Goal: Task Accomplishment & Management: Use online tool/utility

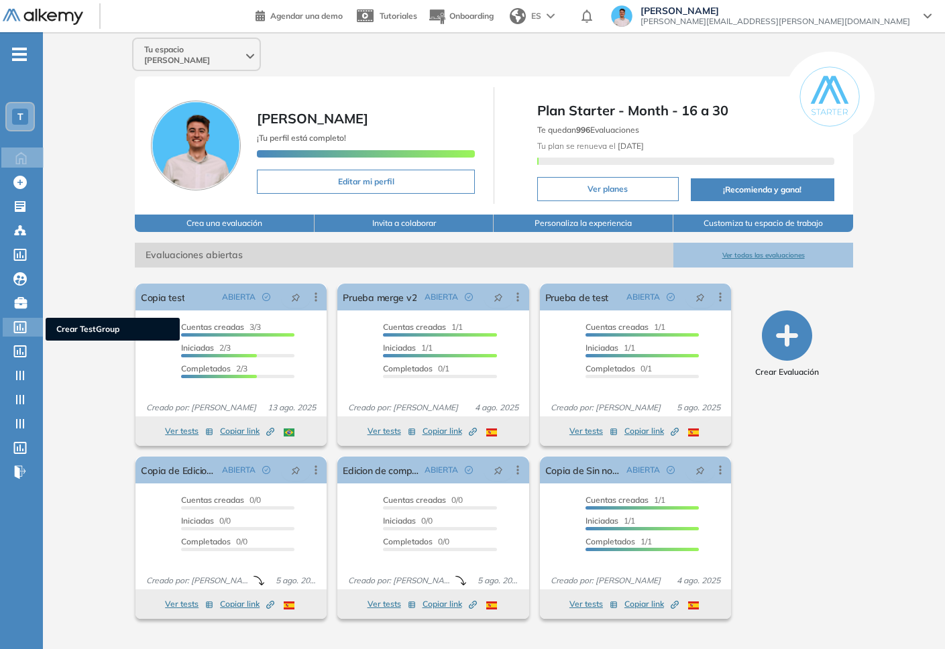
click at [23, 329] on icon at bounding box center [20, 327] width 13 height 12
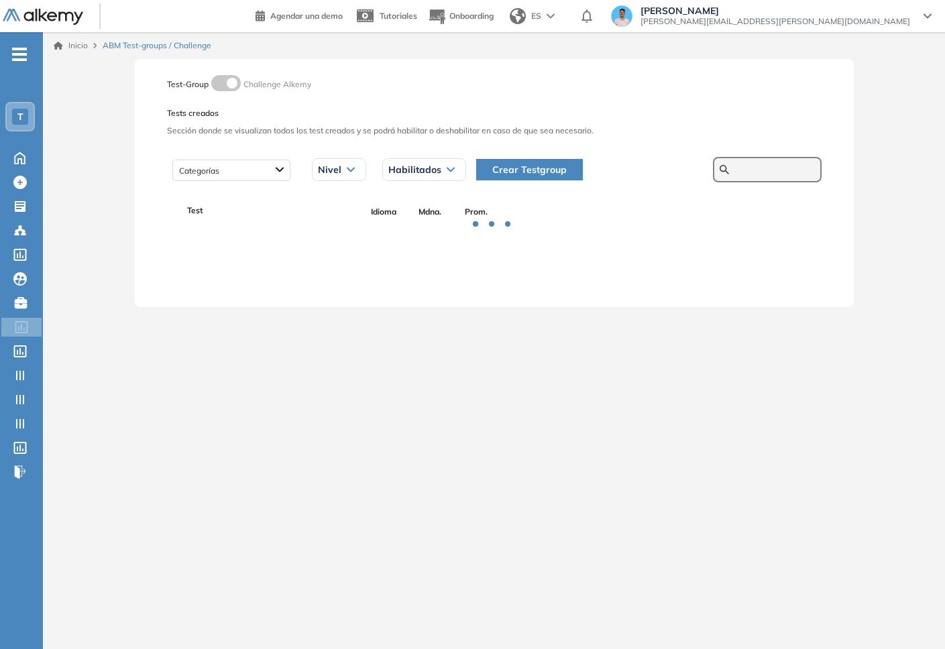
click at [734, 170] on input "text" at bounding box center [774, 170] width 80 height 12
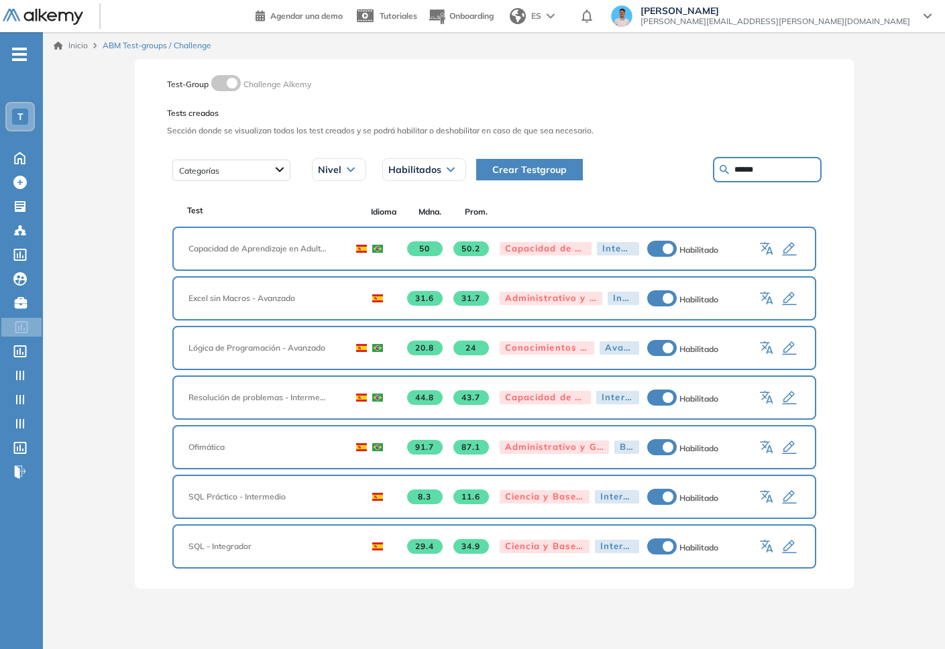
type input "******"
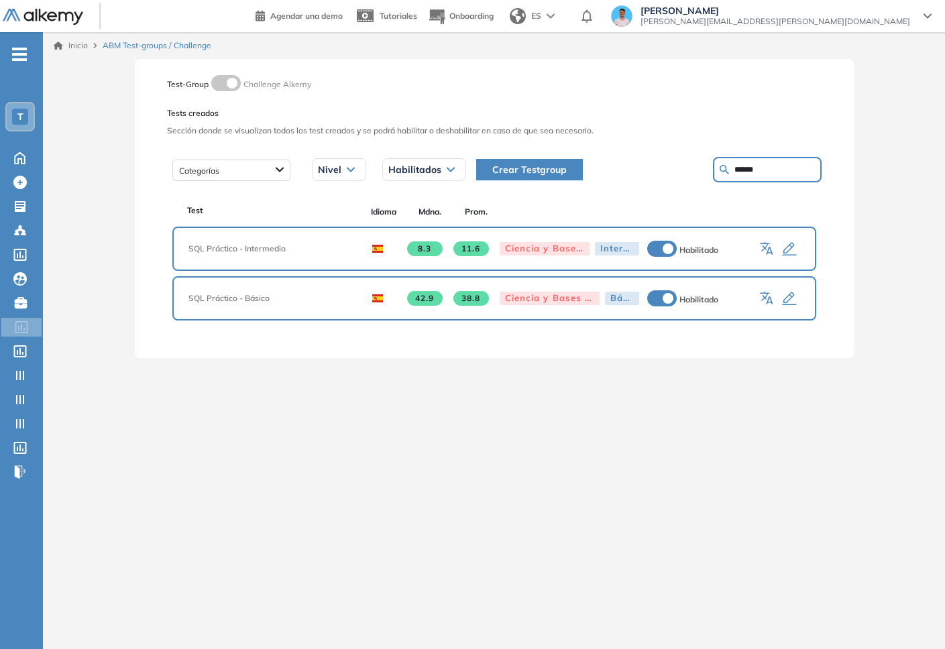
click at [771, 247] on icon "button" at bounding box center [768, 249] width 16 height 16
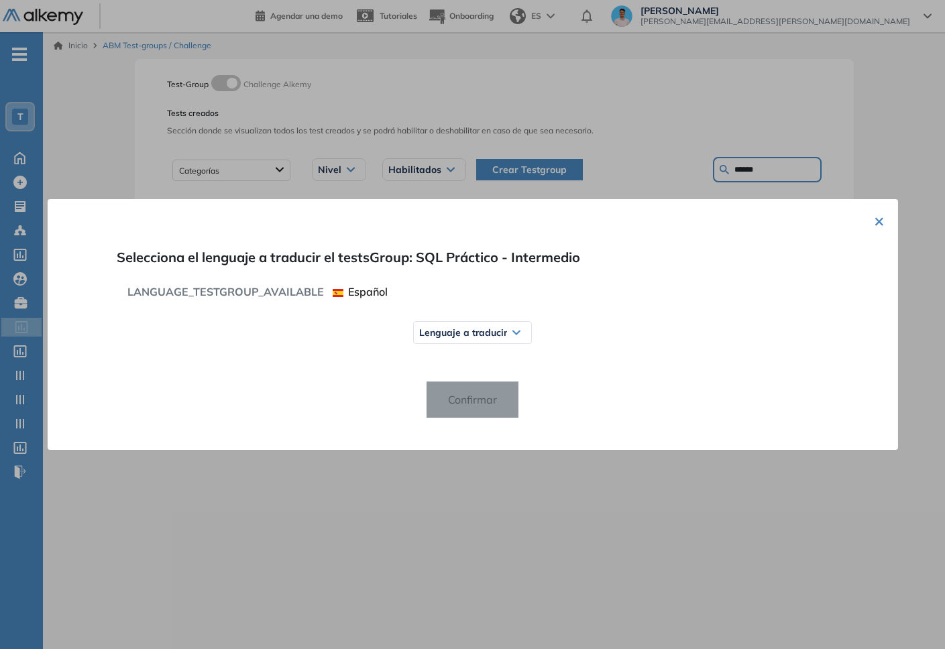
click at [530, 333] on div "Lenguaje a traducir Español Inglés Portugués" at bounding box center [471, 333] width 657 height 34
click at [479, 338] on div "Lenguaje a traducir" at bounding box center [472, 332] width 117 height 21
click at [444, 410] on span "Portugués" at bounding box center [451, 409] width 52 height 10
click at [482, 389] on span "Confirmar" at bounding box center [472, 399] width 70 height 21
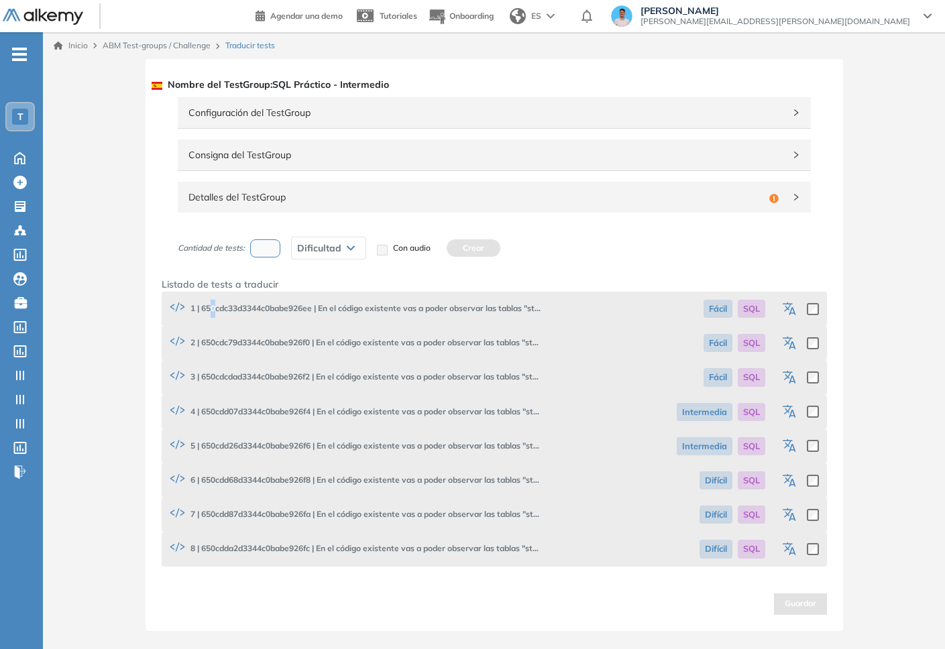
click at [213, 305] on span "1 | 650cdc33d3344c0babe926ee | En el código existente vas a poder observar las …" at bounding box center [354, 309] width 375 height 18
click at [217, 308] on span "1 | 650cdc33d3344c0babe926ee | En el código existente vas a poder observar las …" at bounding box center [354, 309] width 375 height 18
copy span "650cdc33d3344c0babe926ee"
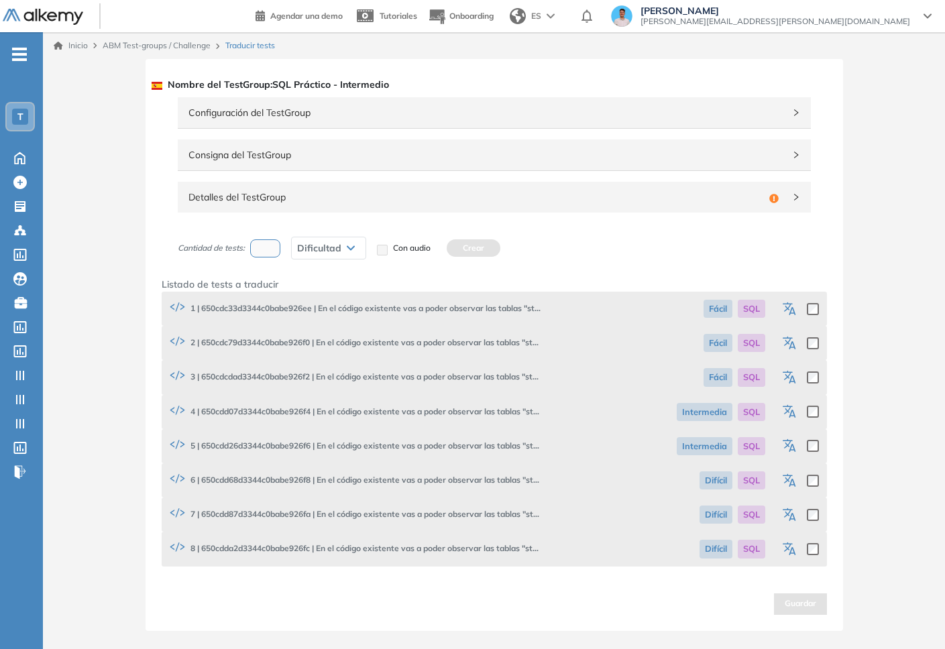
click at [292, 341] on span "2 | 650cdc79d3344c0babe926f0 | En el código existente vas a poder observar las …" at bounding box center [354, 343] width 375 height 18
copy span "650cdc79d3344c0babe926f0"
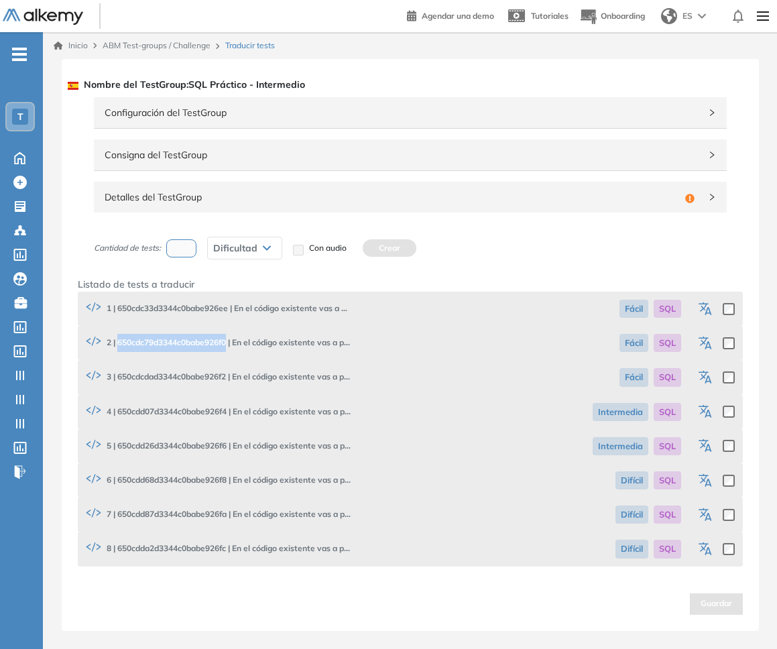
click at [706, 308] on icon "button" at bounding box center [707, 310] width 16 height 16
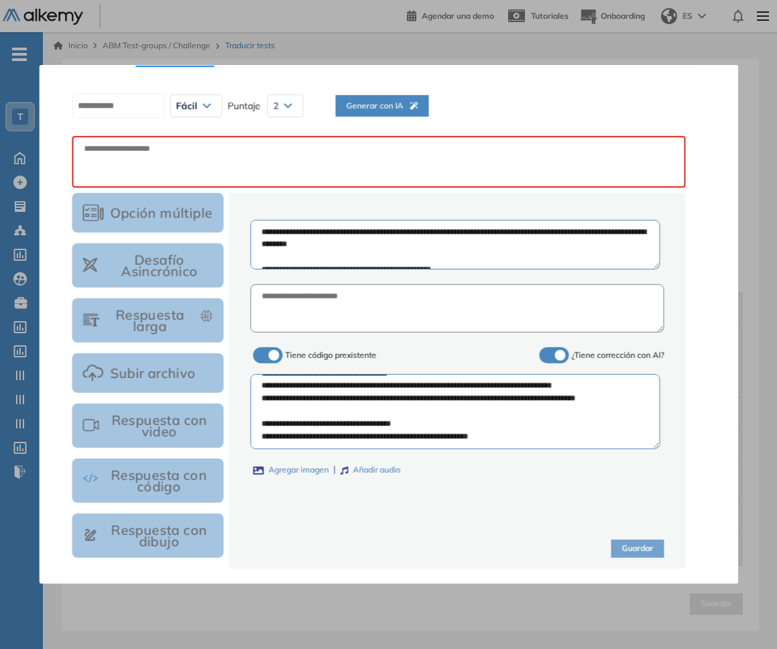
scroll to position [36, 0]
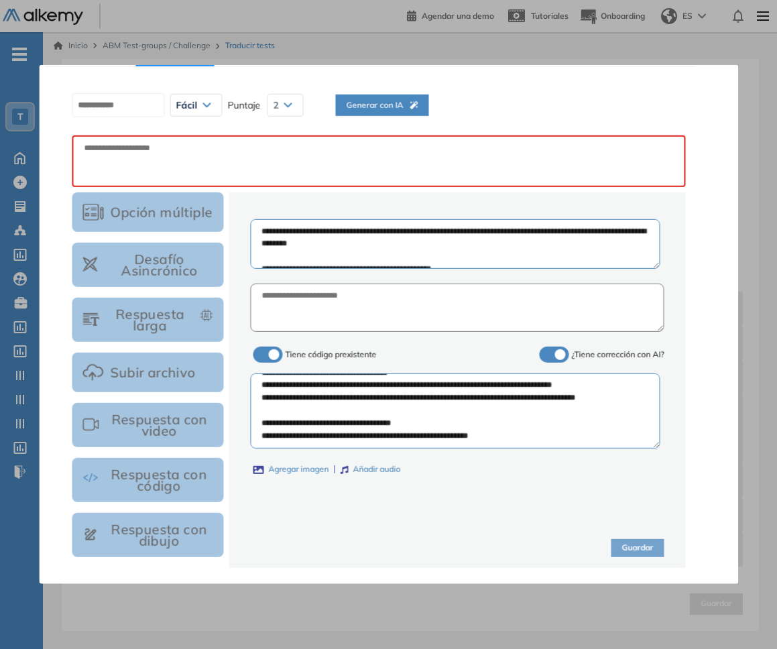
click at [564, 624] on div at bounding box center [388, 324] width 777 height 649
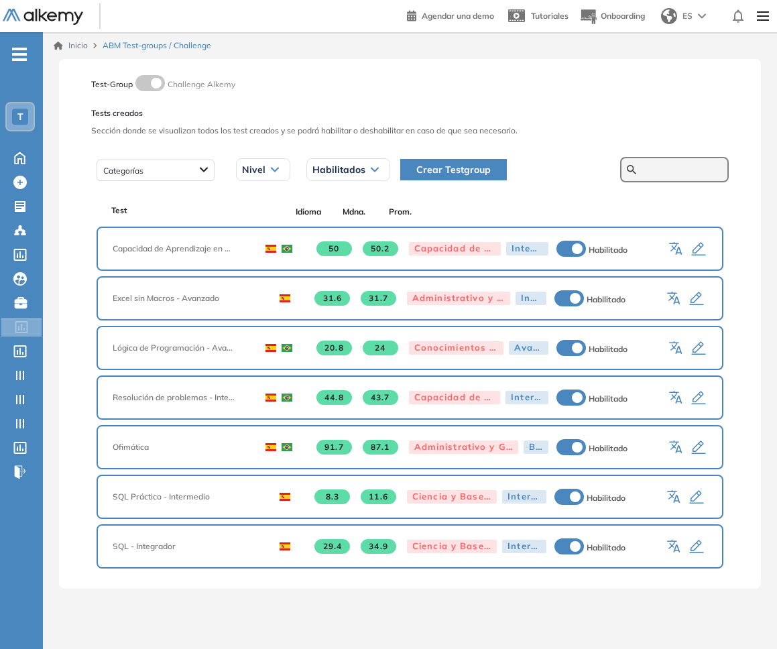
click at [648, 170] on input "text" at bounding box center [682, 170] width 80 height 12
type input "******"
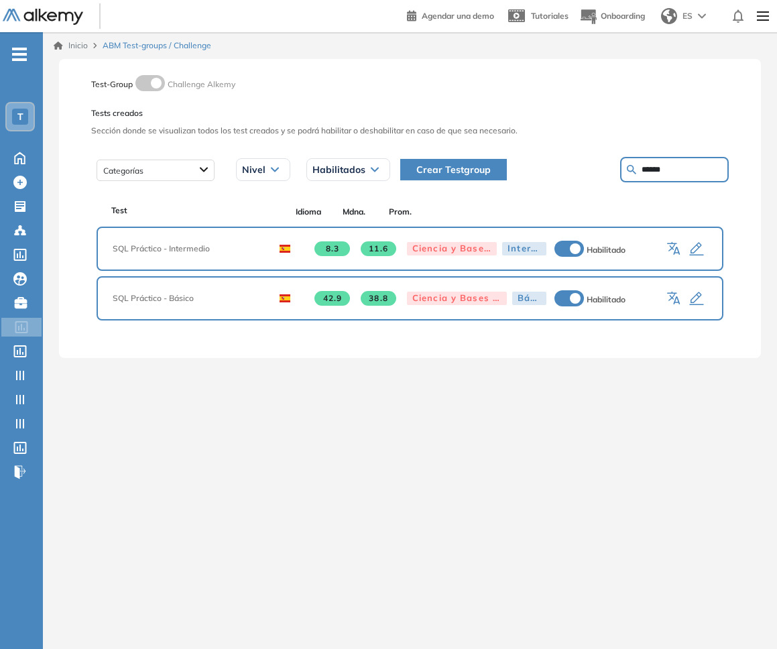
click at [676, 243] on icon "button" at bounding box center [675, 249] width 16 height 16
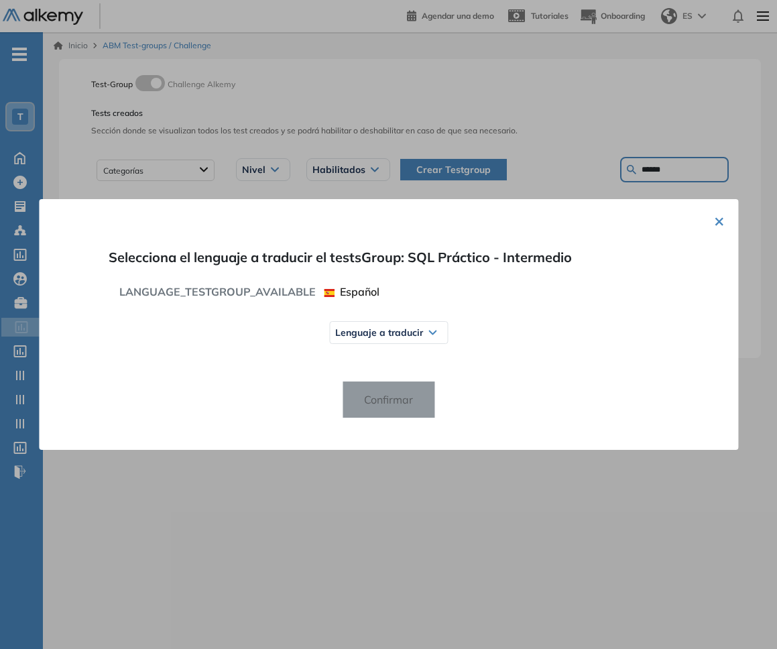
click at [392, 338] on div "Lenguaje a traducir" at bounding box center [388, 332] width 117 height 21
click at [361, 407] on span "Portugués" at bounding box center [367, 409] width 52 height 10
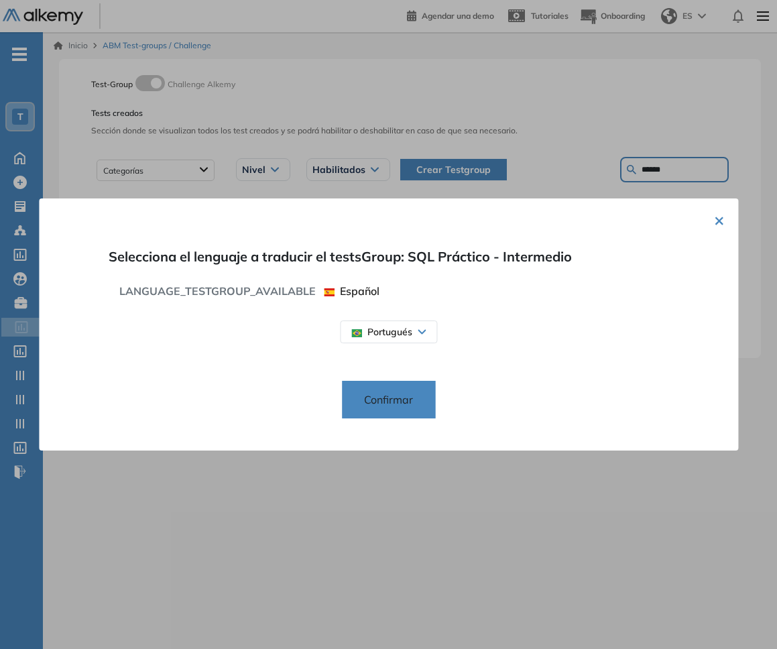
click at [375, 388] on button "Confirmar" at bounding box center [388, 400] width 93 height 38
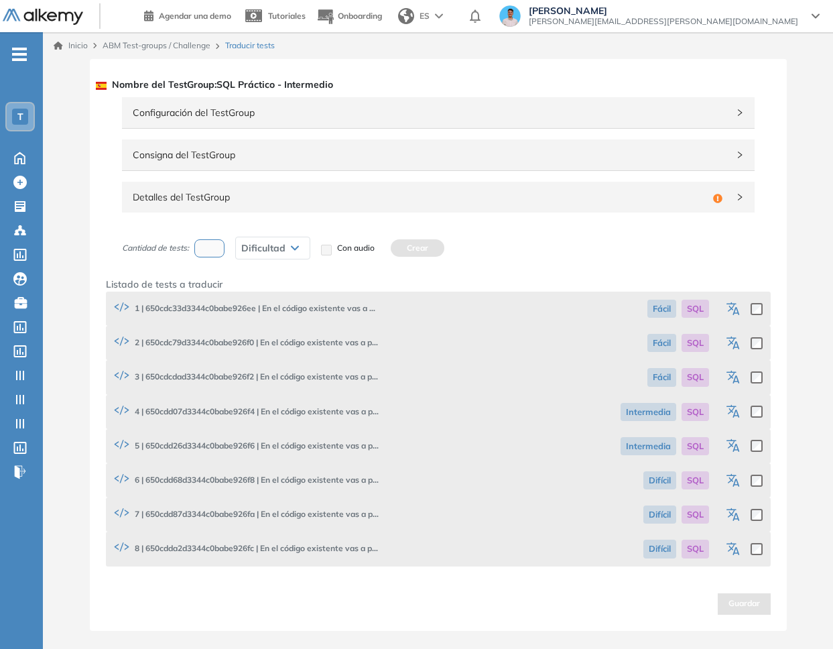
click at [724, 307] on div at bounding box center [743, 308] width 39 height 23
click at [728, 306] on icon "button" at bounding box center [735, 310] width 16 height 16
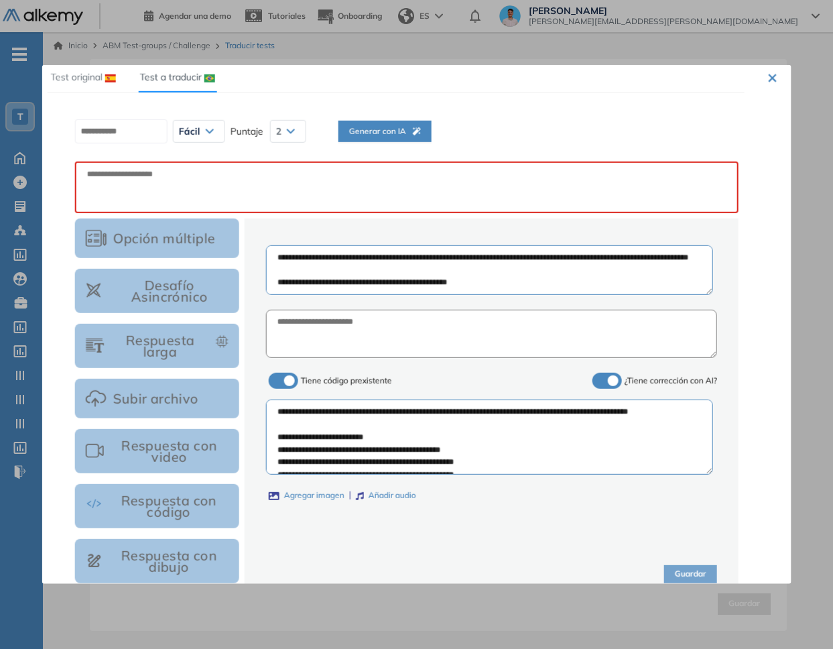
scroll to position [36, 0]
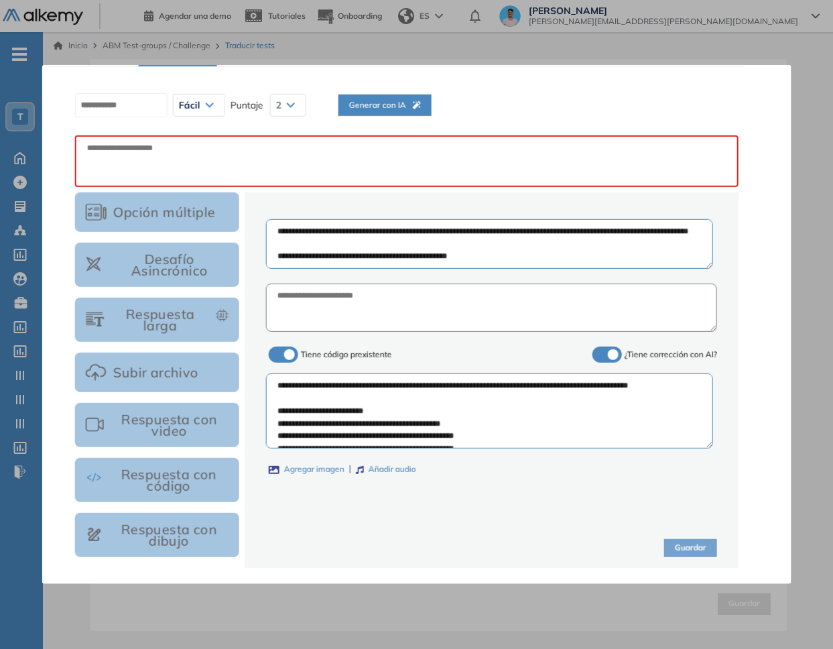
click at [611, 349] on label at bounding box center [608, 355] width 30 height 16
click at [614, 357] on label at bounding box center [608, 355] width 30 height 16
drag, startPoint x: 596, startPoint y: 356, endPoint x: 420, endPoint y: 276, distance: 192.9
click at [596, 356] on span at bounding box center [598, 352] width 11 height 11
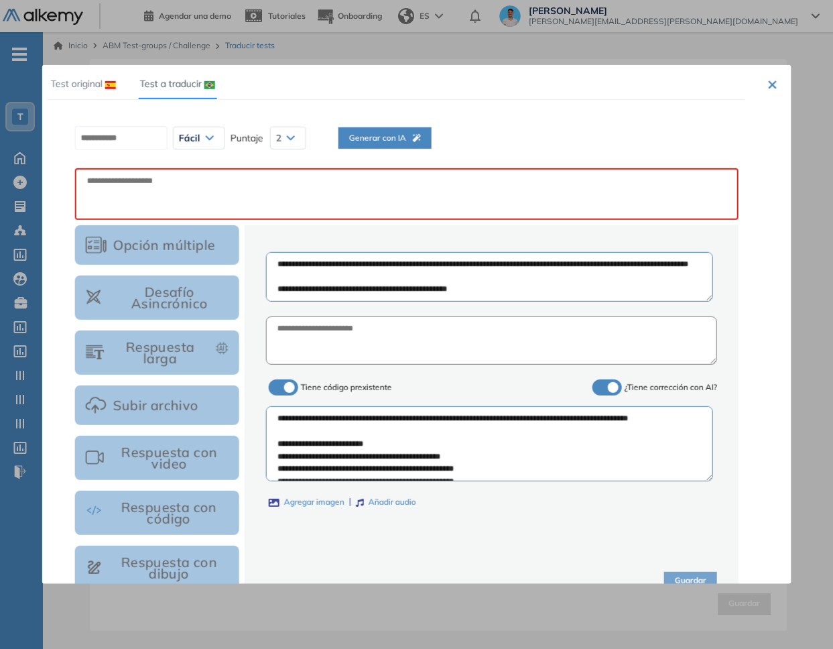
scroll to position [0, 0]
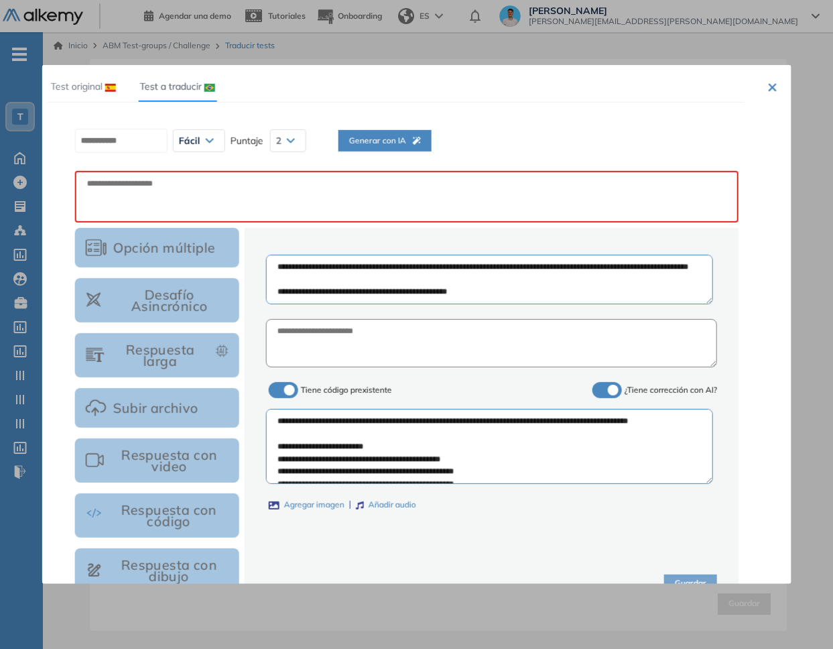
click at [109, 82] on div "Test original" at bounding box center [82, 86] width 68 height 15
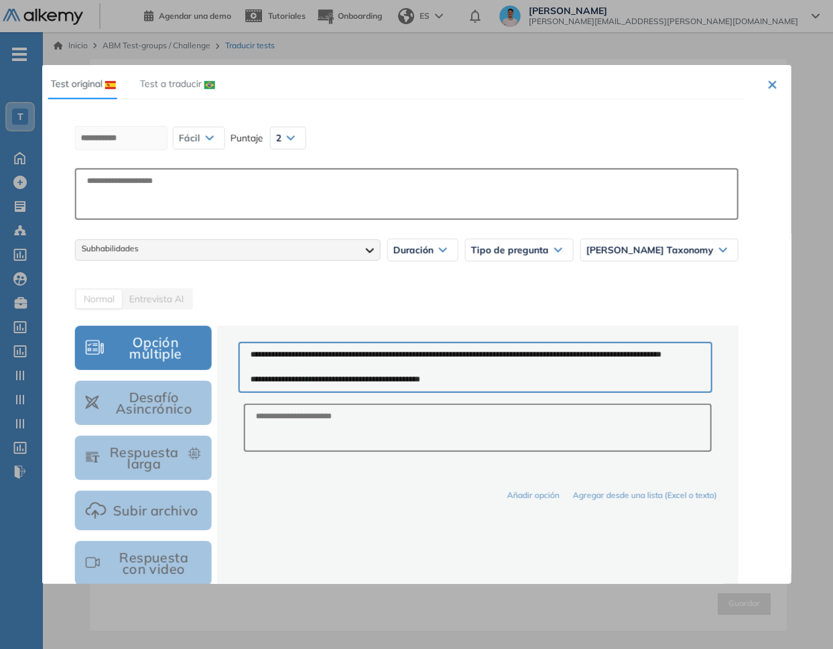
click at [179, 91] on div "Test a traducir" at bounding box center [176, 83] width 78 height 15
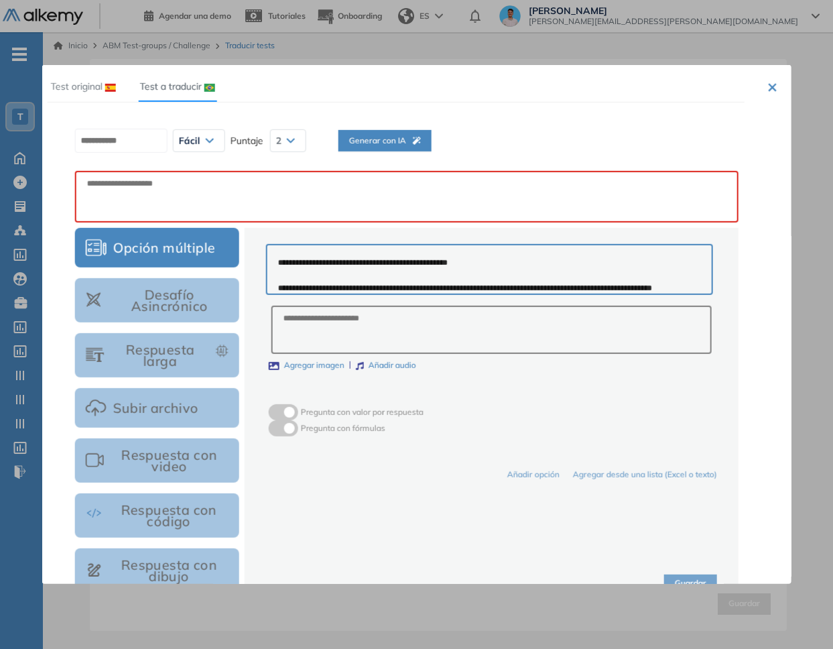
scroll to position [20, 0]
